Goal: Find contact information: Find contact information

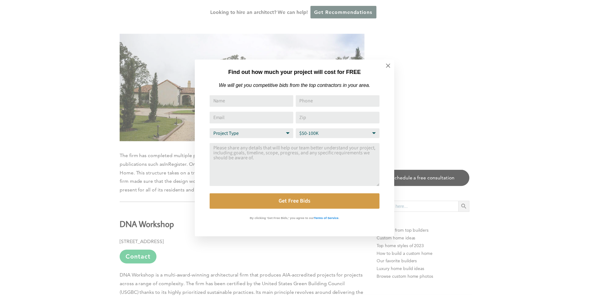
scroll to position [2533, 0]
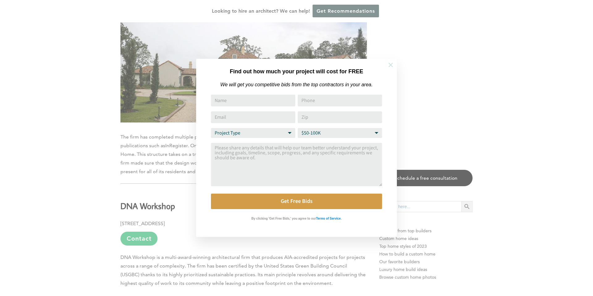
click at [392, 61] on button at bounding box center [391, 65] width 22 height 22
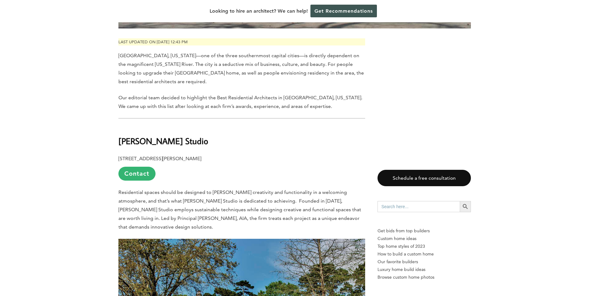
scroll to position [309, 0]
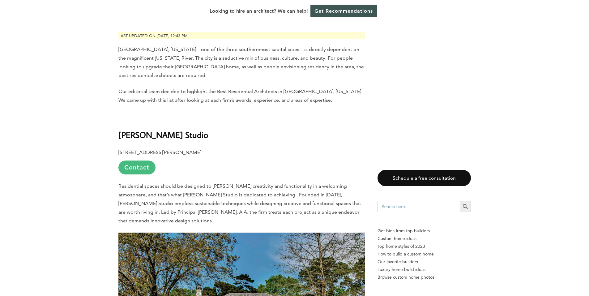
click at [147, 160] on link "Contact" at bounding box center [136, 167] width 37 height 14
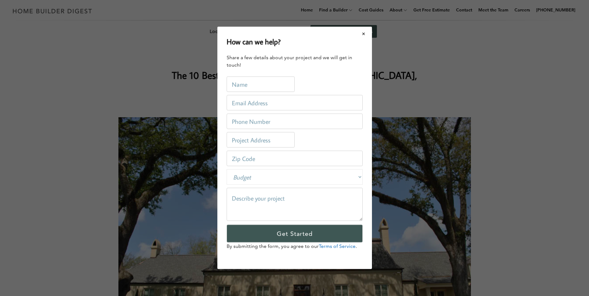
scroll to position [0, 0]
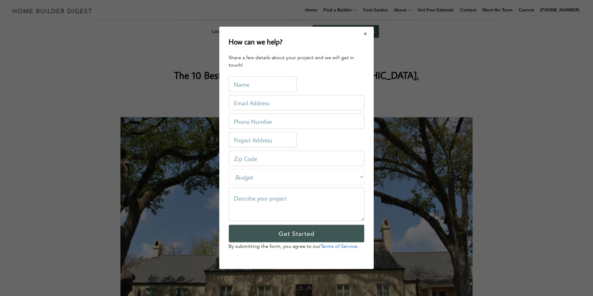
click at [368, 32] on button "Close modal" at bounding box center [365, 33] width 16 height 13
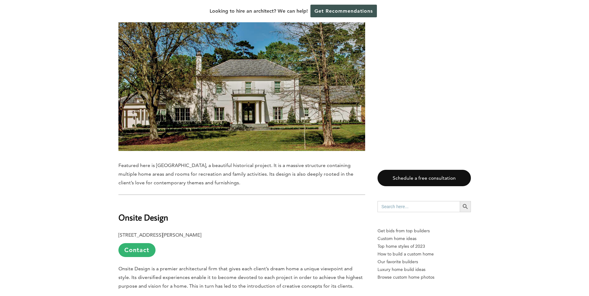
scroll to position [556, 0]
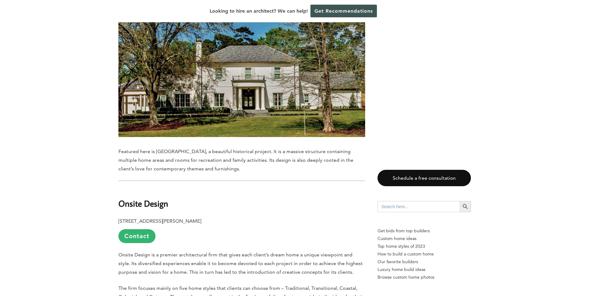
click at [218, 78] on img at bounding box center [241, 61] width 247 height 152
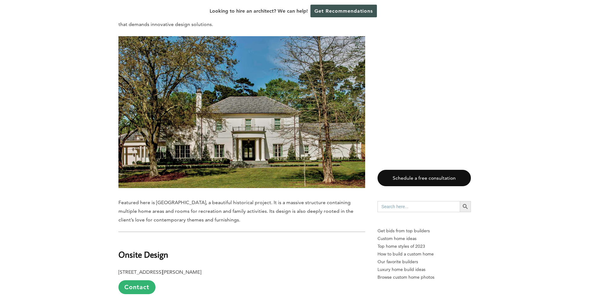
scroll to position [402, 0]
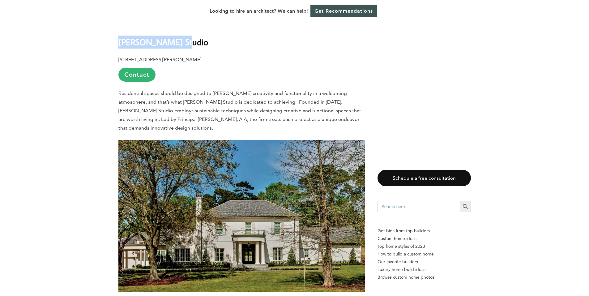
drag, startPoint x: 118, startPoint y: 29, endPoint x: 178, endPoint y: 28, distance: 60.2
click at [178, 28] on h2 "[PERSON_NAME] Studio" at bounding box center [241, 37] width 247 height 21
copy b "[PERSON_NAME] Studio"
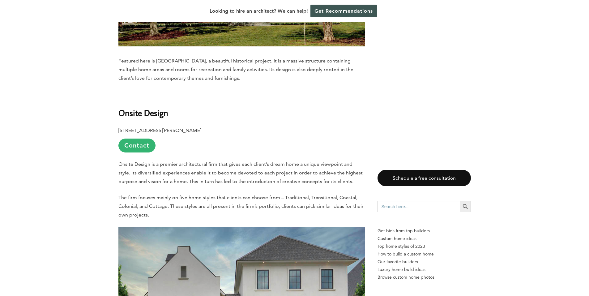
scroll to position [649, 0]
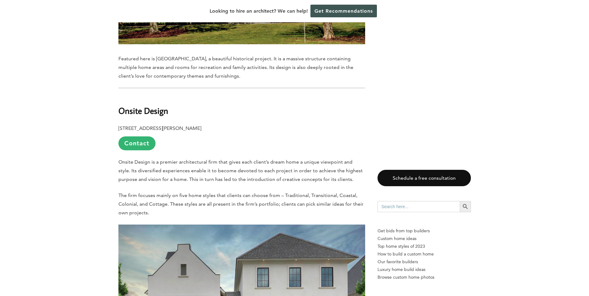
drag, startPoint x: 117, startPoint y: 105, endPoint x: 247, endPoint y: 100, distance: 129.2
drag, startPoint x: 223, startPoint y: 104, endPoint x: 239, endPoint y: 100, distance: 17.0
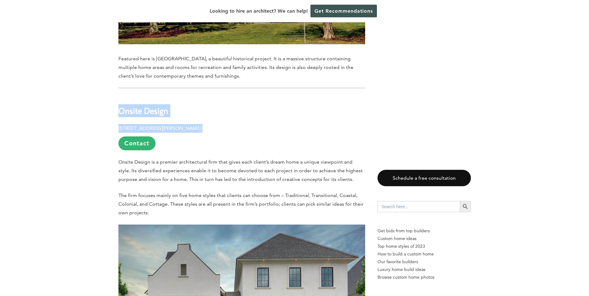
copy div "Onsite Design [STREET_ADDRESS][PERSON_NAME]"
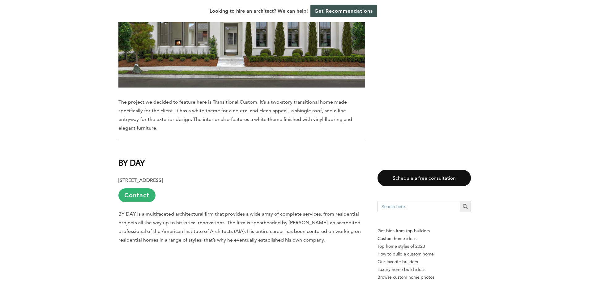
scroll to position [958, 0]
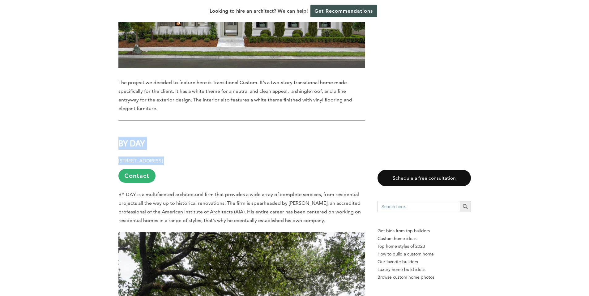
drag, startPoint x: 117, startPoint y: 121, endPoint x: 235, endPoint y: 136, distance: 119.5
copy div "BY DAY [STREET_ADDRESS]"
drag, startPoint x: 116, startPoint y: 118, endPoint x: 156, endPoint y: 112, distance: 40.6
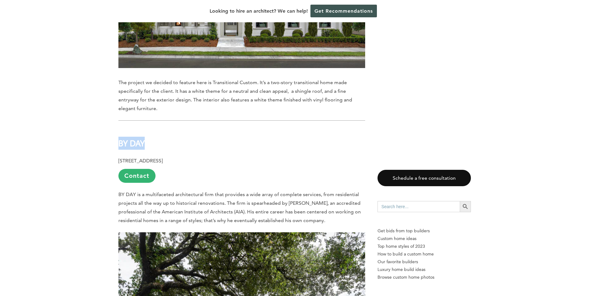
copy b "BY DAY"
click at [150, 128] on h2 "BY DAY" at bounding box center [241, 138] width 247 height 21
drag, startPoint x: 115, startPoint y: 118, endPoint x: 207, endPoint y: 140, distance: 95.1
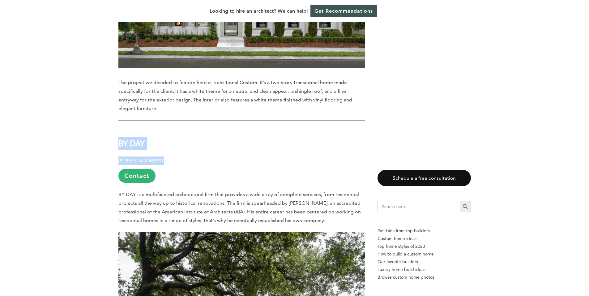
copy div "BY DAY [STREET_ADDRESS]"
click at [219, 156] on p "[STREET_ADDRESS] Contact" at bounding box center [241, 169] width 247 height 26
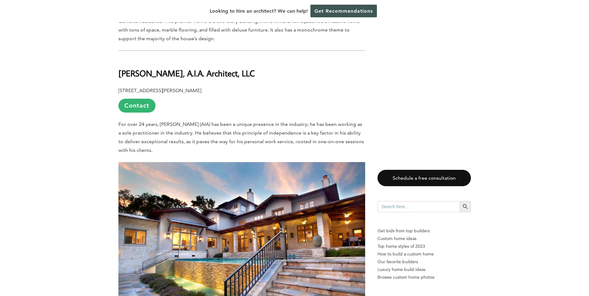
scroll to position [1390, 0]
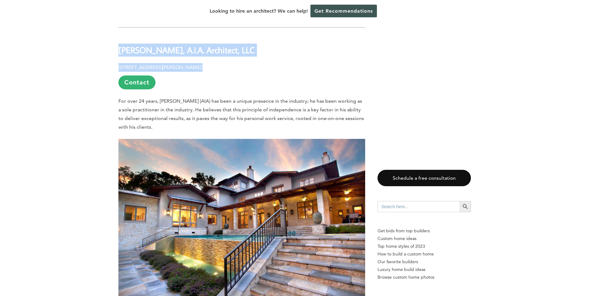
drag, startPoint x: 116, startPoint y: 26, endPoint x: 249, endPoint y: 39, distance: 133.8
copy div "[PERSON_NAME], A.I.A. Architect, LLC [STREET_ADDRESS][PERSON_NAME]"
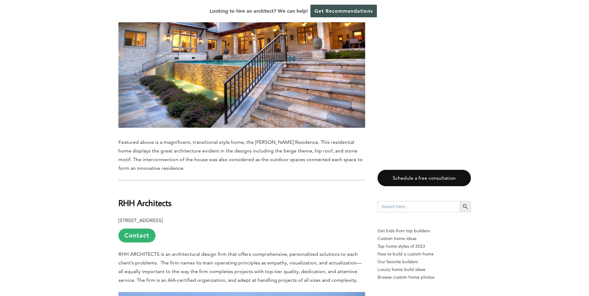
scroll to position [1637, 0]
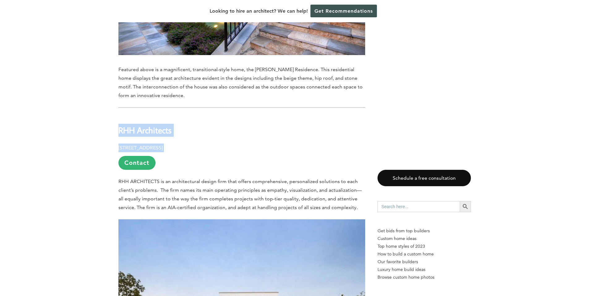
drag, startPoint x: 174, startPoint y: 111, endPoint x: 256, endPoint y: 127, distance: 82.8
copy div "RHH Architects [STREET_ADDRESS]"
